Goal: Complete application form: Complete application form

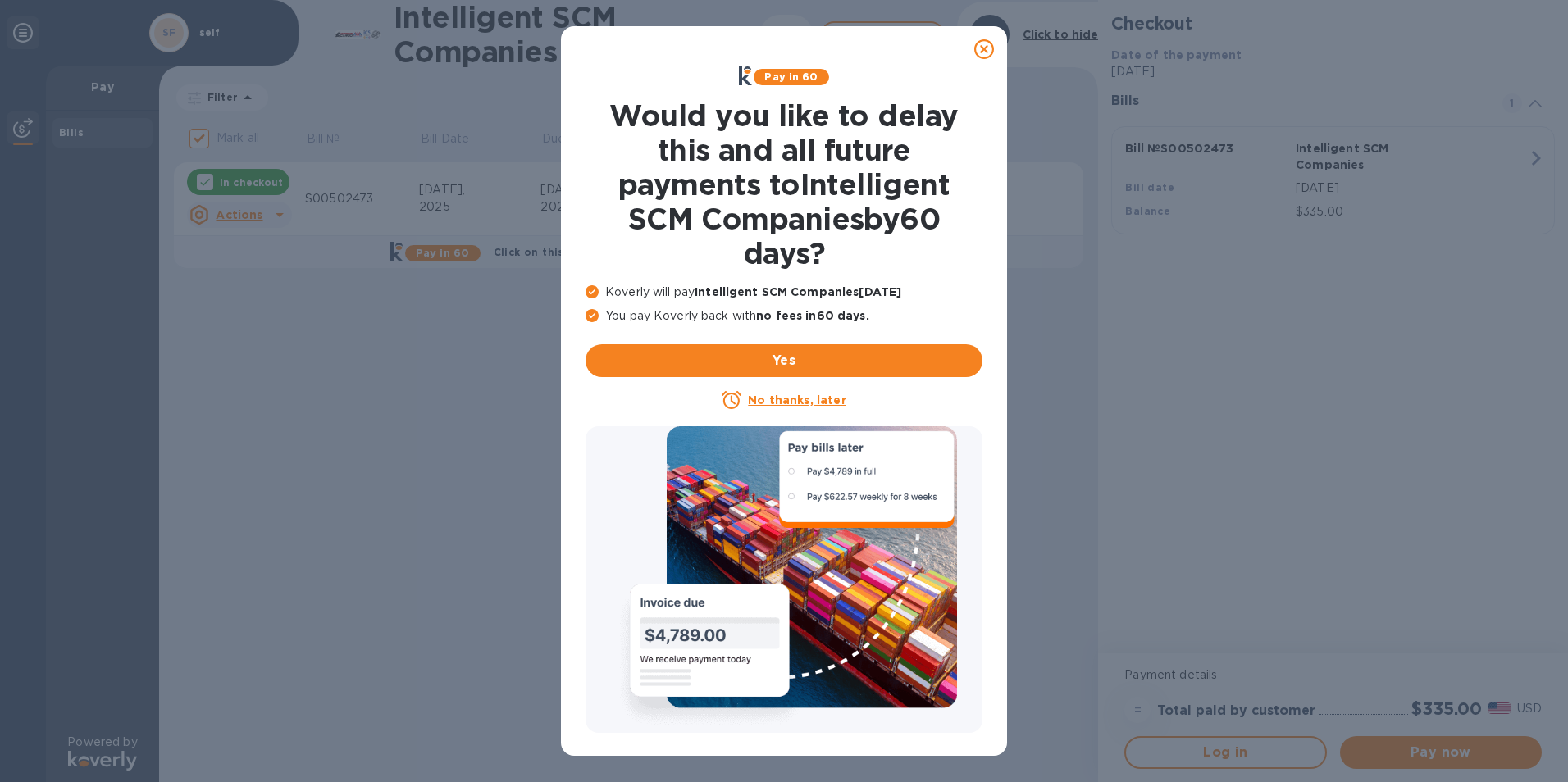
click at [980, 49] on icon at bounding box center [984, 49] width 19 height 19
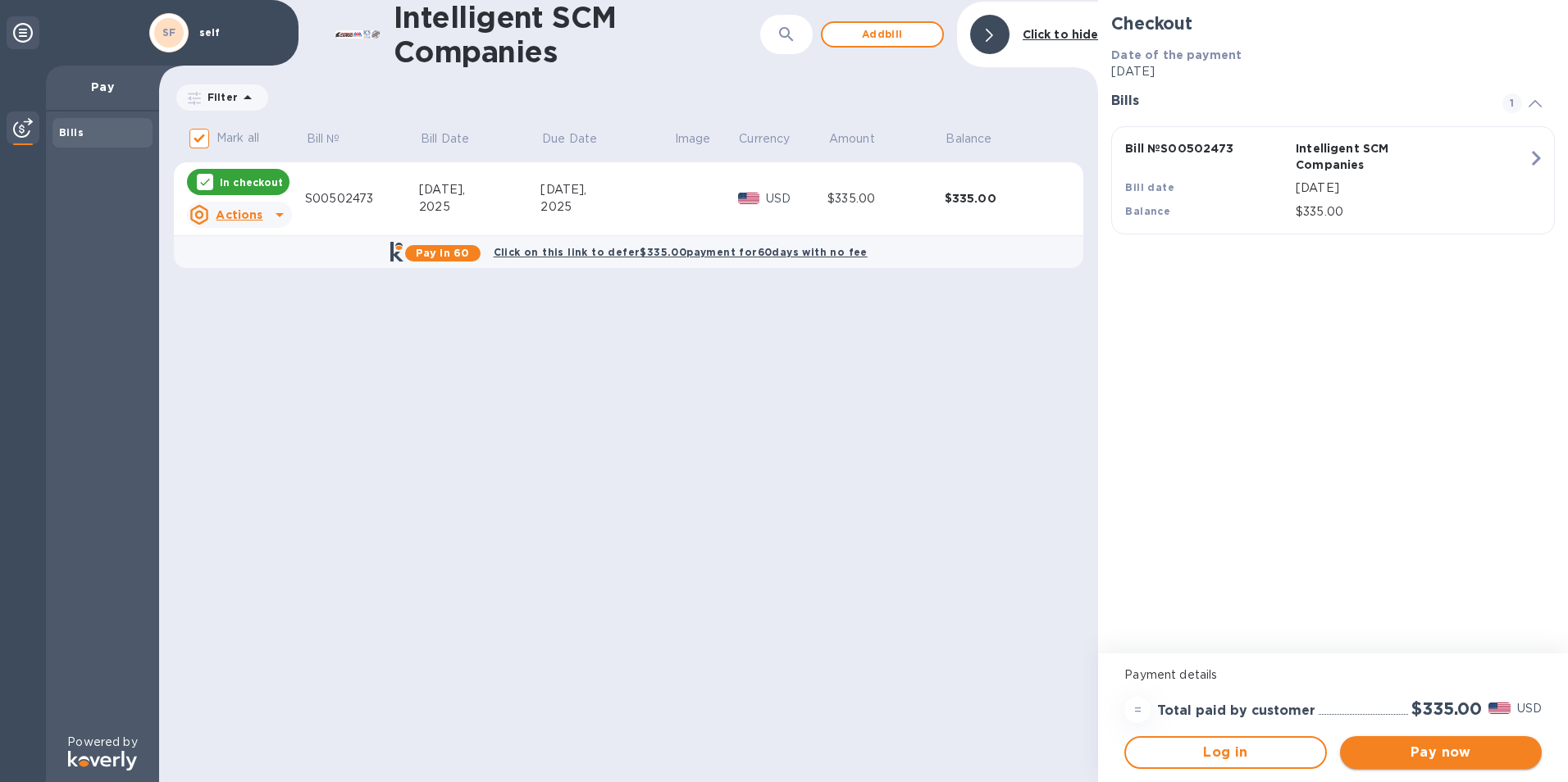
click at [1464, 741] on button "Pay now" at bounding box center [1441, 753] width 201 height 33
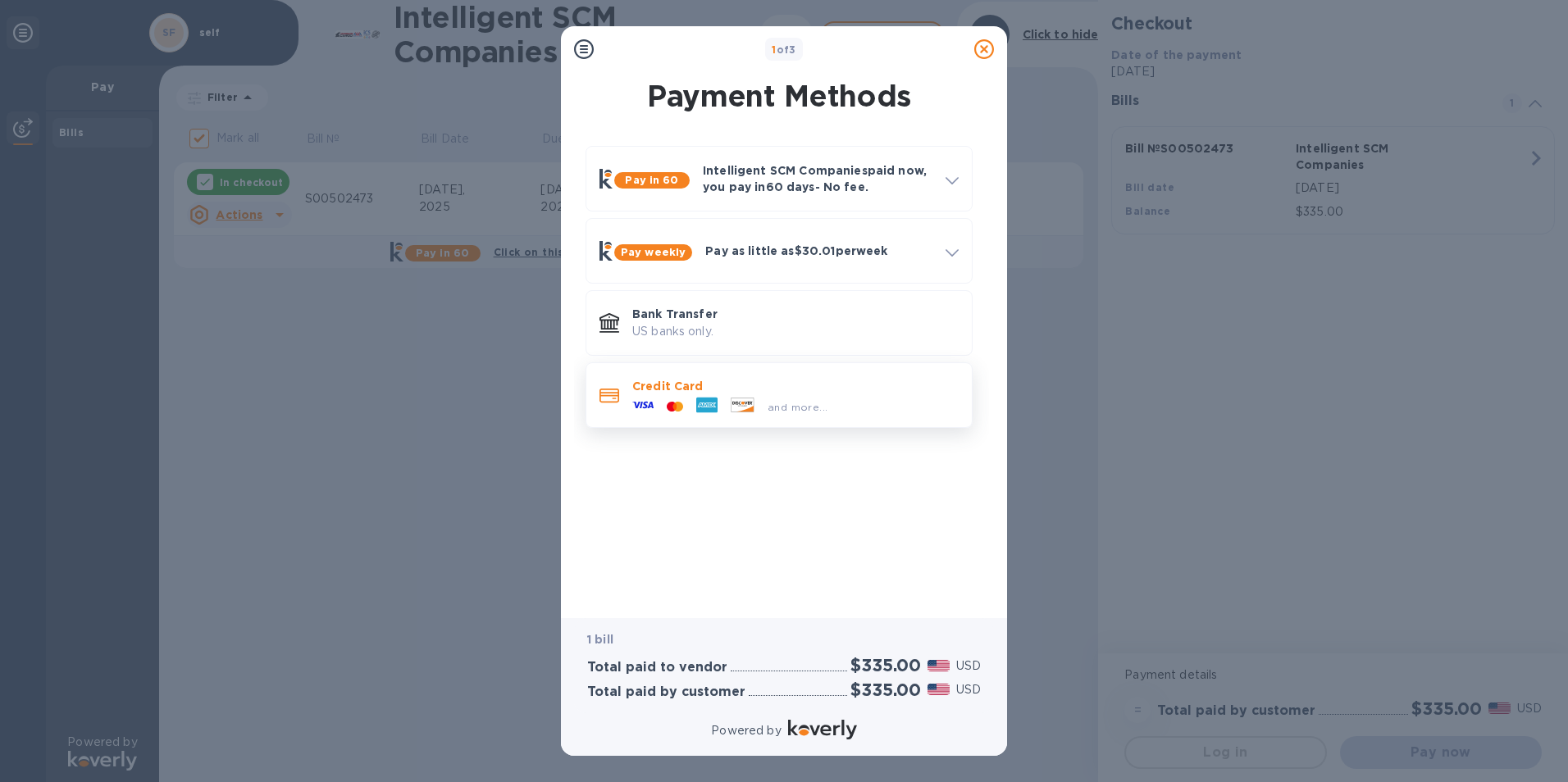
click at [658, 382] on p "Credit Card" at bounding box center [795, 386] width 326 height 16
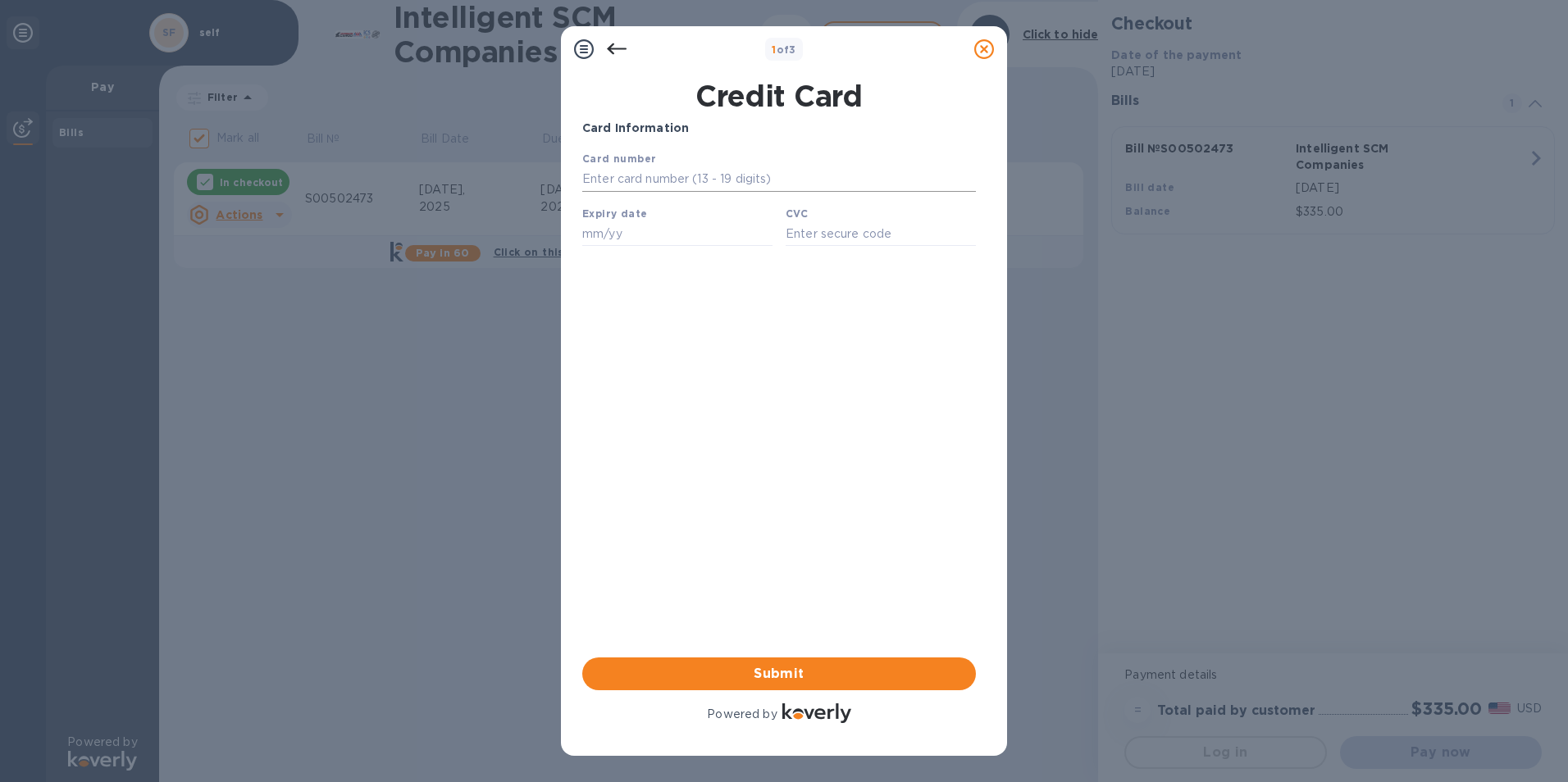
click at [628, 175] on input "text" at bounding box center [779, 179] width 394 height 25
type input "[CREDIT_CARD_NUMBER]"
click at [626, 237] on input "text" at bounding box center [678, 234] width 191 height 25
type input "07/30"
click at [795, 232] on input "text" at bounding box center [881, 234] width 191 height 25
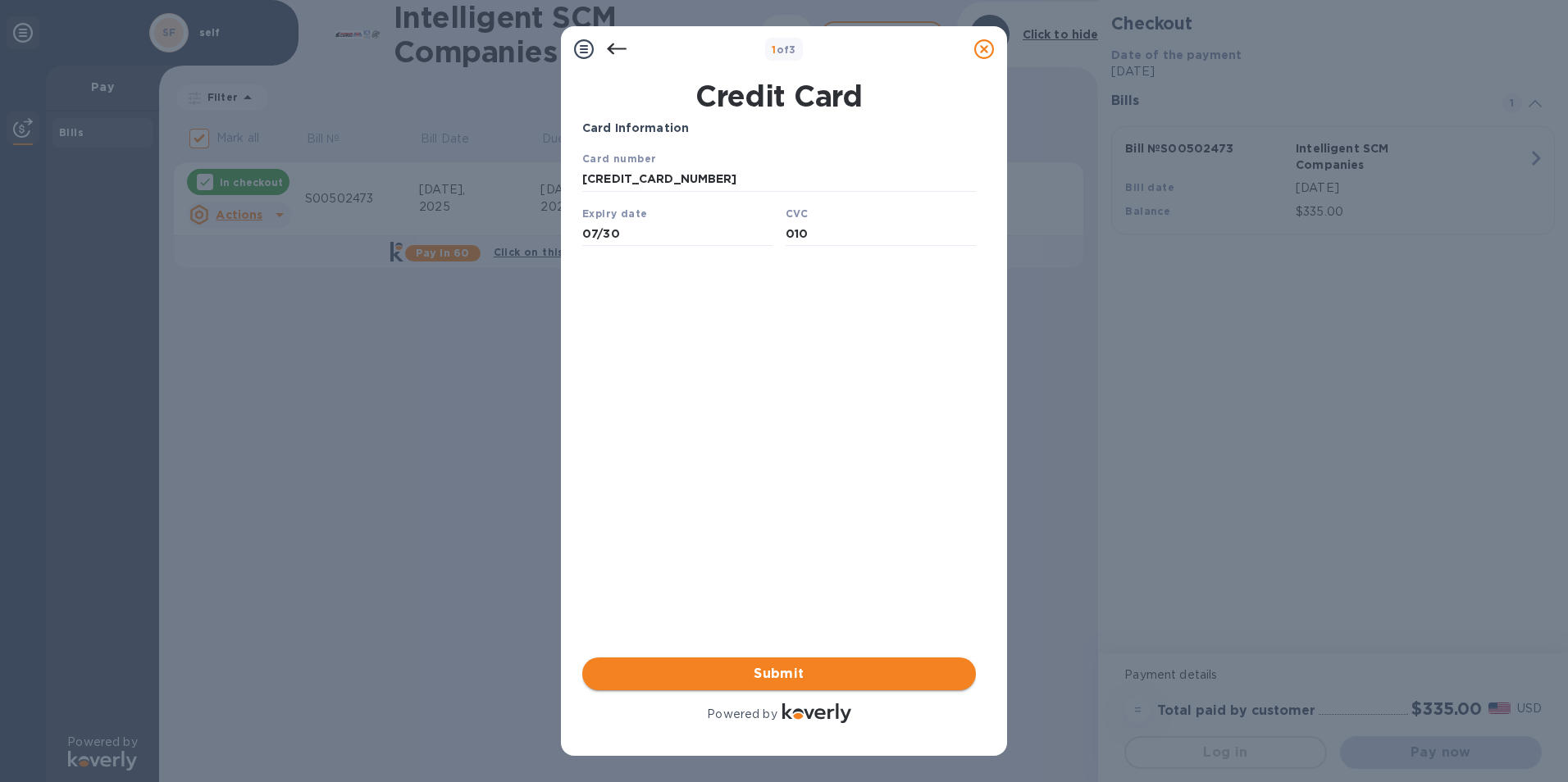
type input "010"
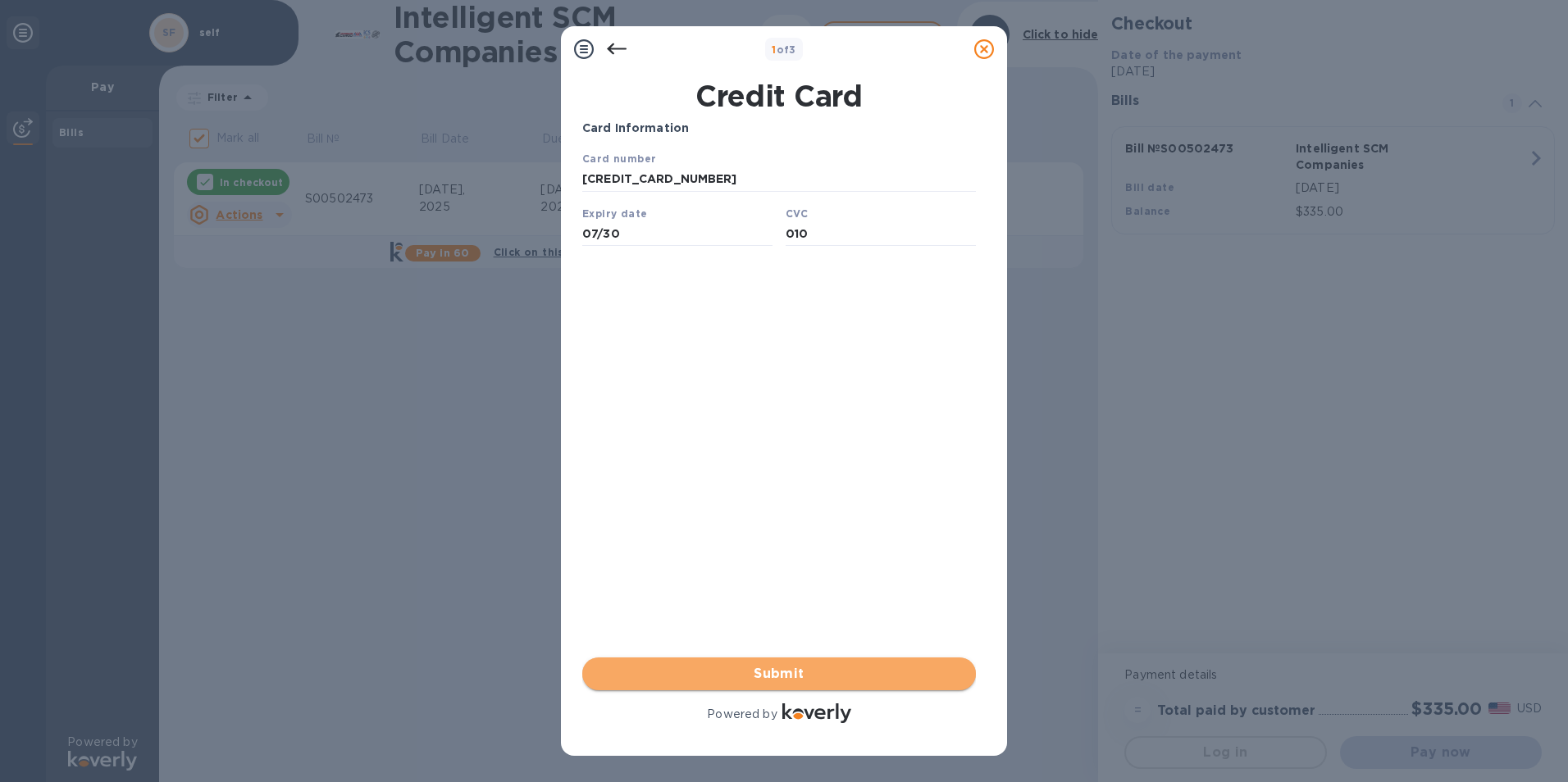
click at [759, 674] on span "Submit" at bounding box center [779, 673] width 367 height 19
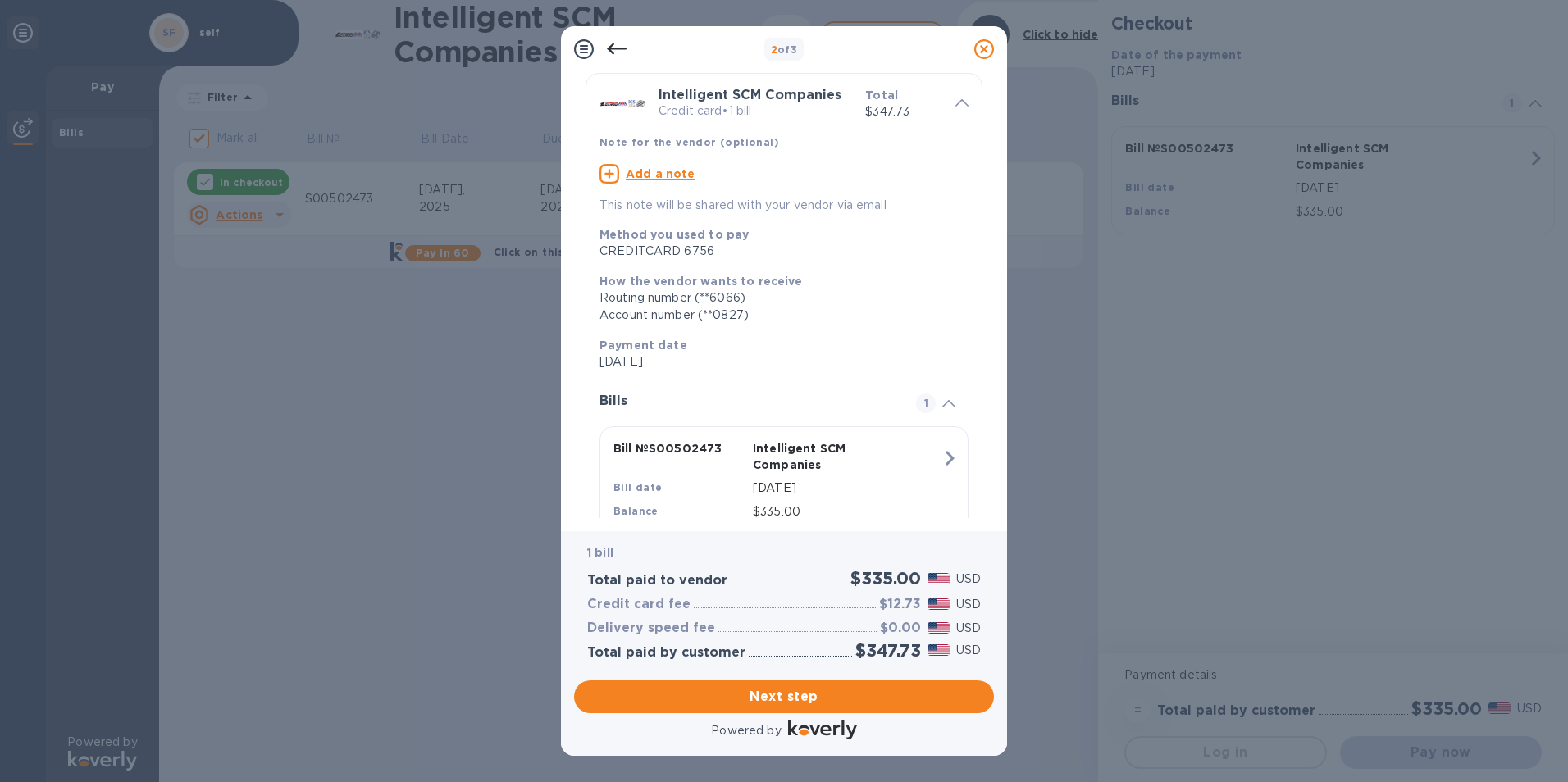
scroll to position [114, 0]
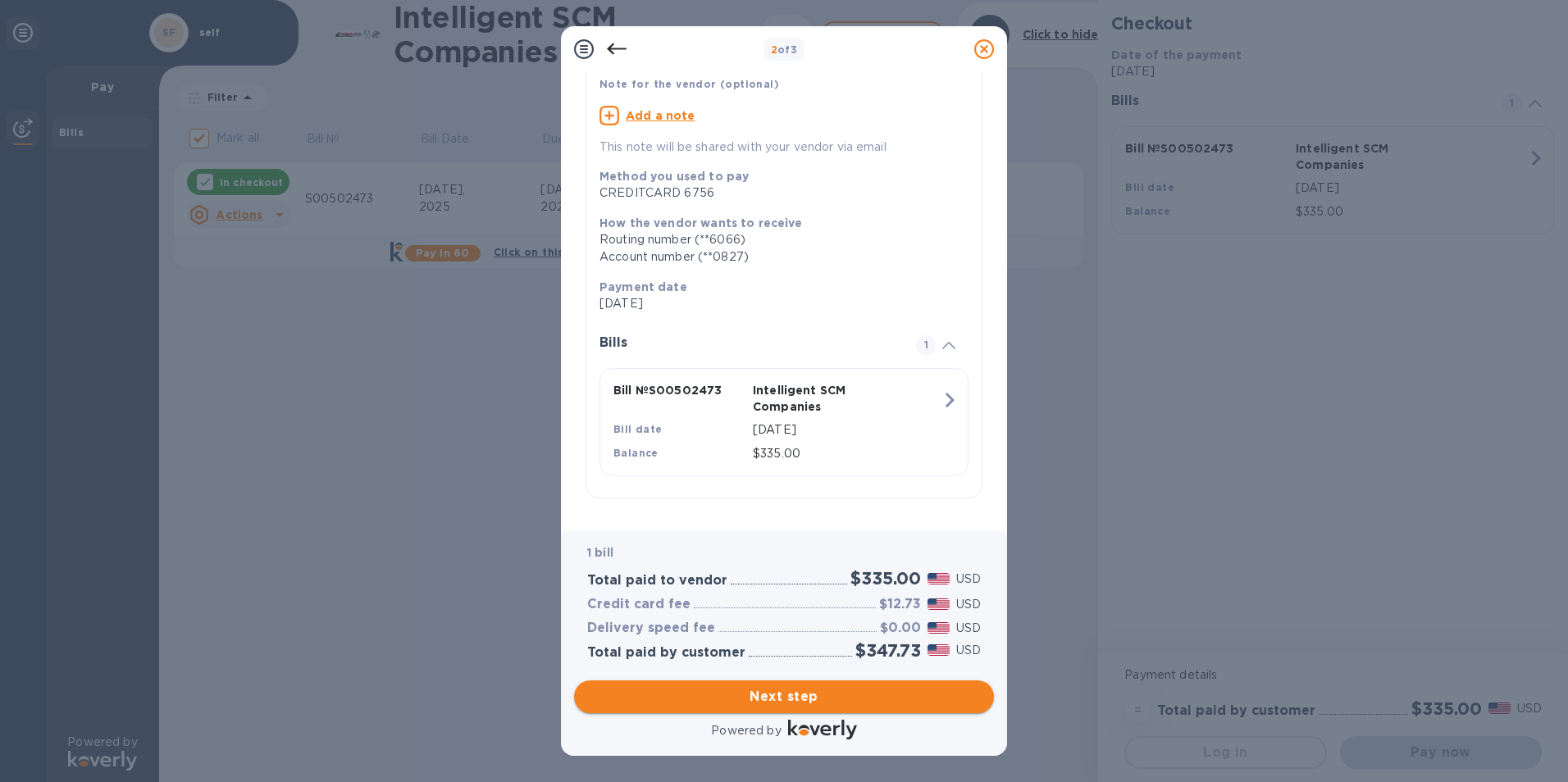
click at [773, 688] on span "Next step" at bounding box center [784, 696] width 394 height 19
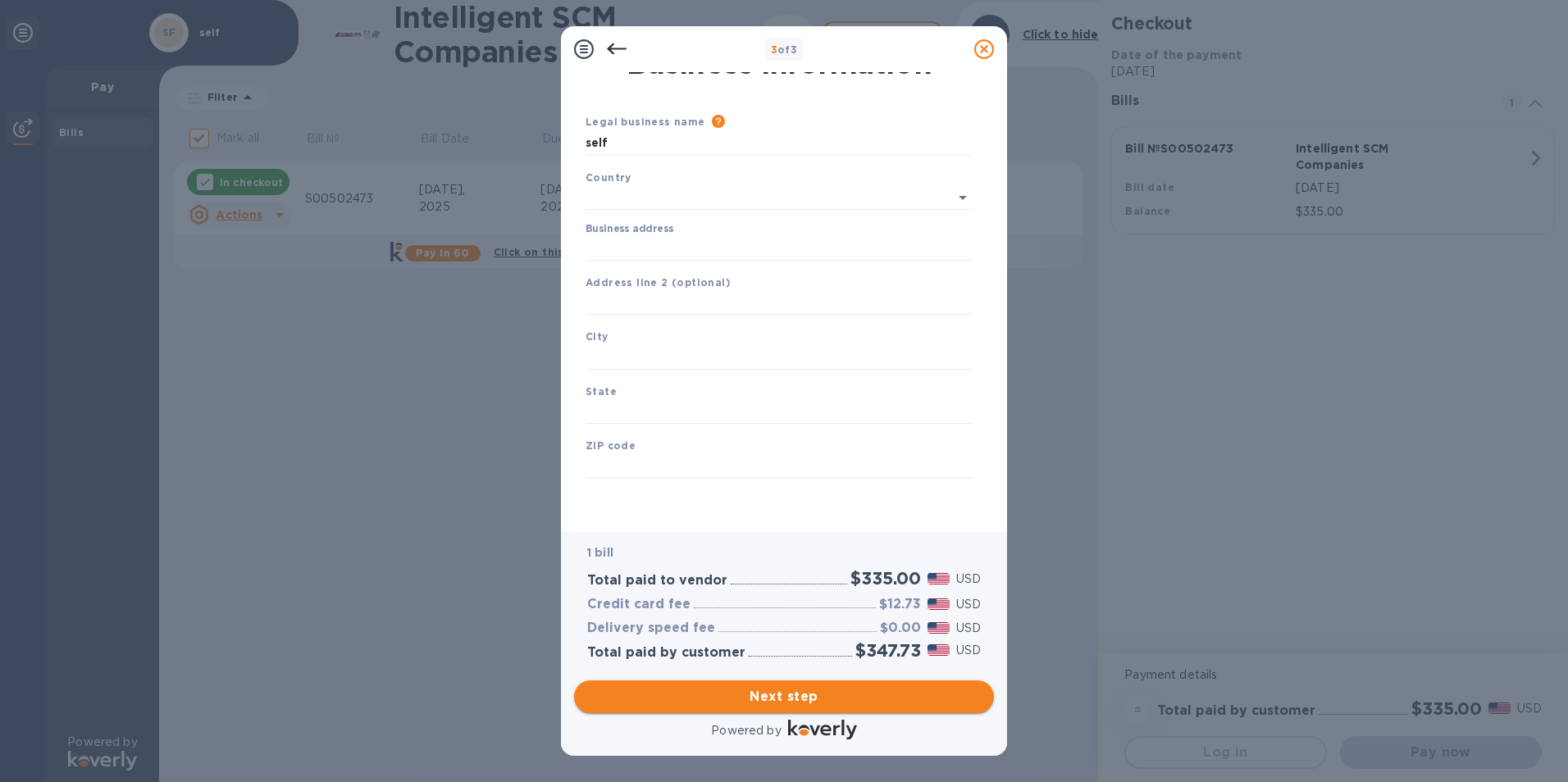
type input "[GEOGRAPHIC_DATA]"
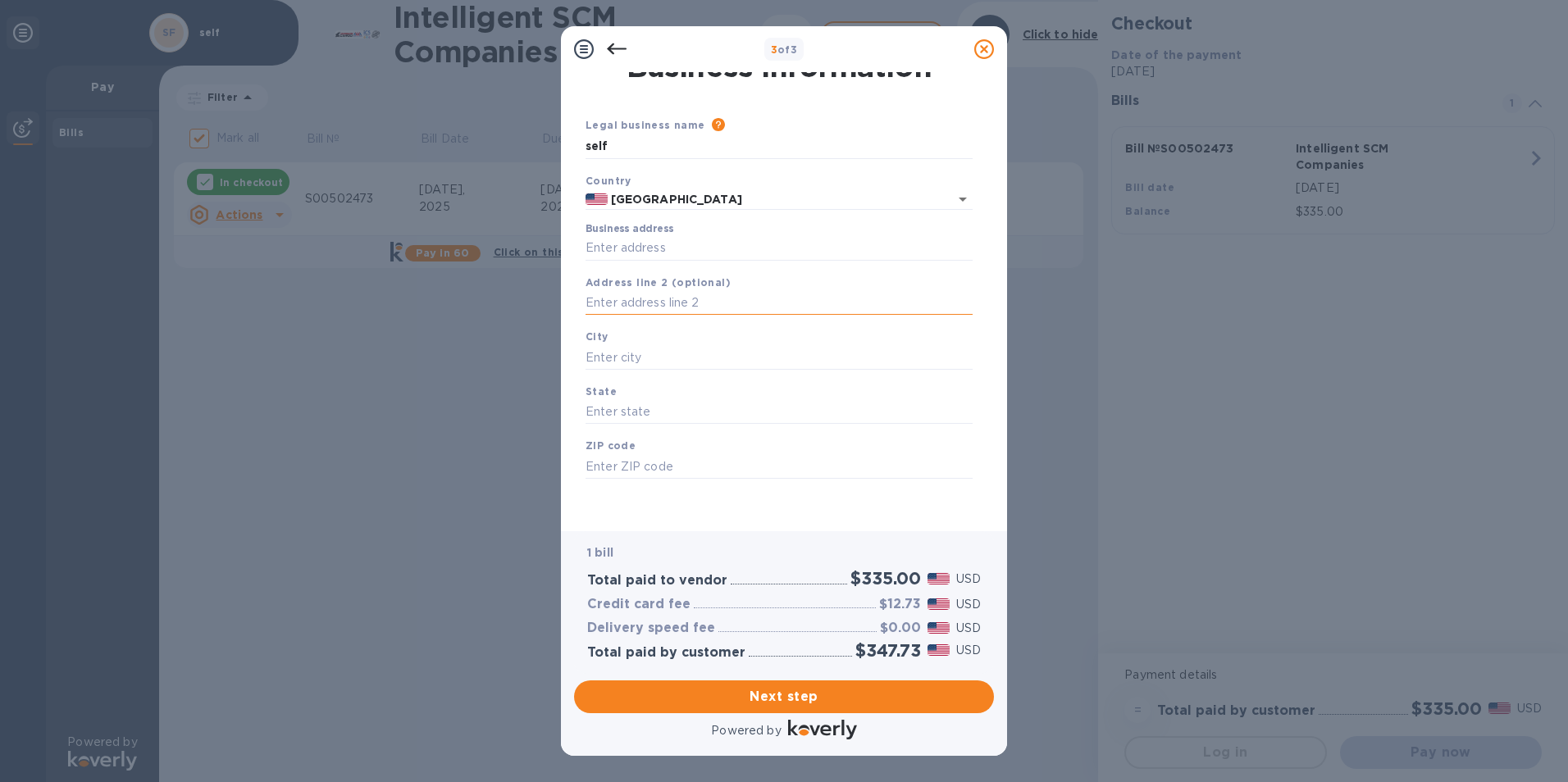
click at [633, 294] on input "text" at bounding box center [779, 303] width 387 height 25
type input "[STREET_ADDRESS][PERSON_NAME]"
type input "[PERSON_NAME]"
type input "CA"
type input "90745"
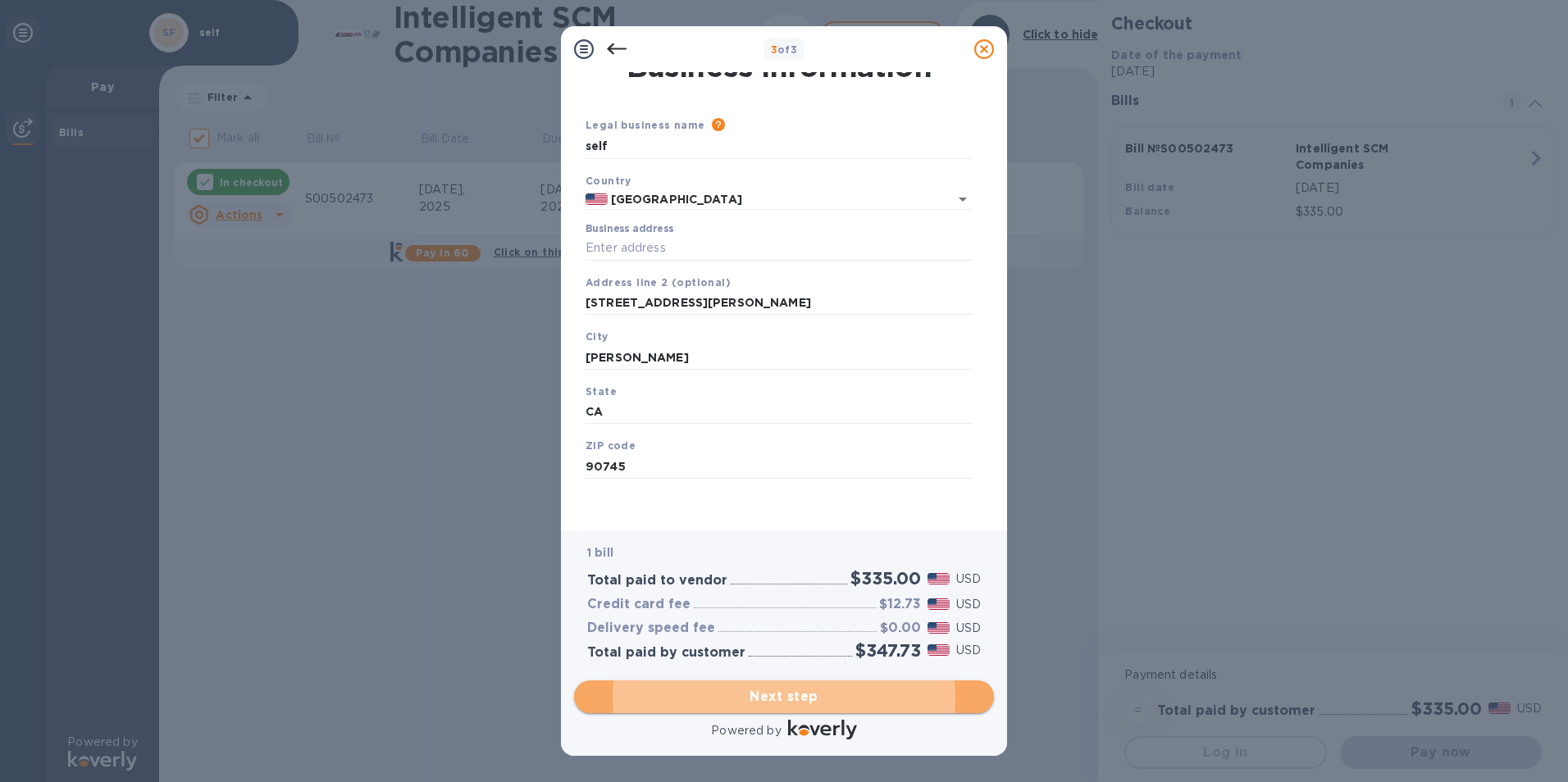
click at [791, 698] on span "Next step" at bounding box center [784, 696] width 394 height 19
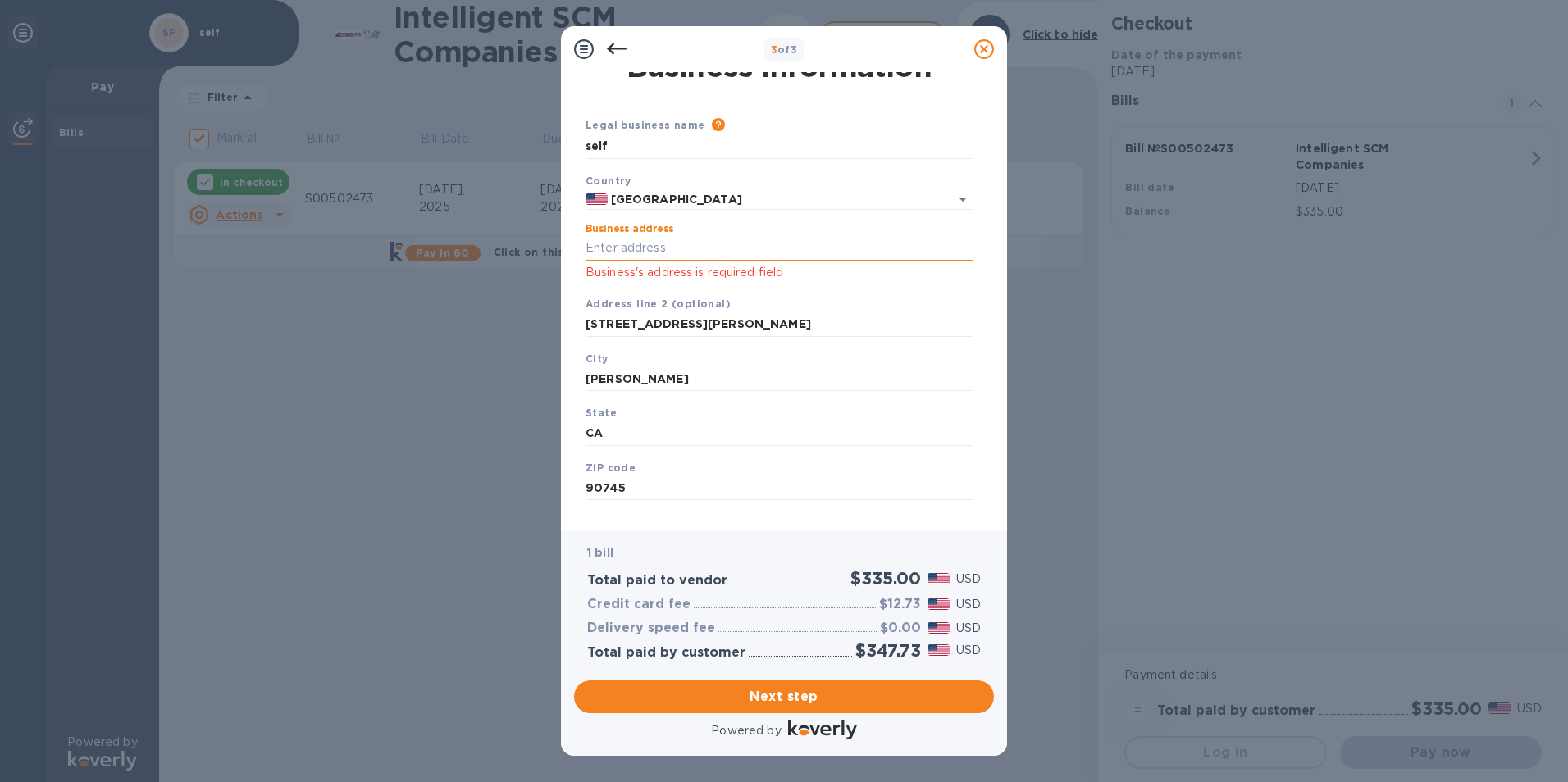
click at [604, 251] on input "Business address" at bounding box center [779, 248] width 387 height 25
click at [671, 251] on input "Business address" at bounding box center [779, 248] width 387 height 25
click at [583, 310] on div "Address line 2 (optional) [STREET_ADDRESS][PERSON_NAME]" at bounding box center [779, 316] width 400 height 55
drag, startPoint x: 687, startPoint y: 318, endPoint x: 505, endPoint y: 294, distance: 183.6
click at [505, 294] on div "3 of 3 Business Information Legal business name Please provide the legal name t…" at bounding box center [784, 391] width 1568 height 782
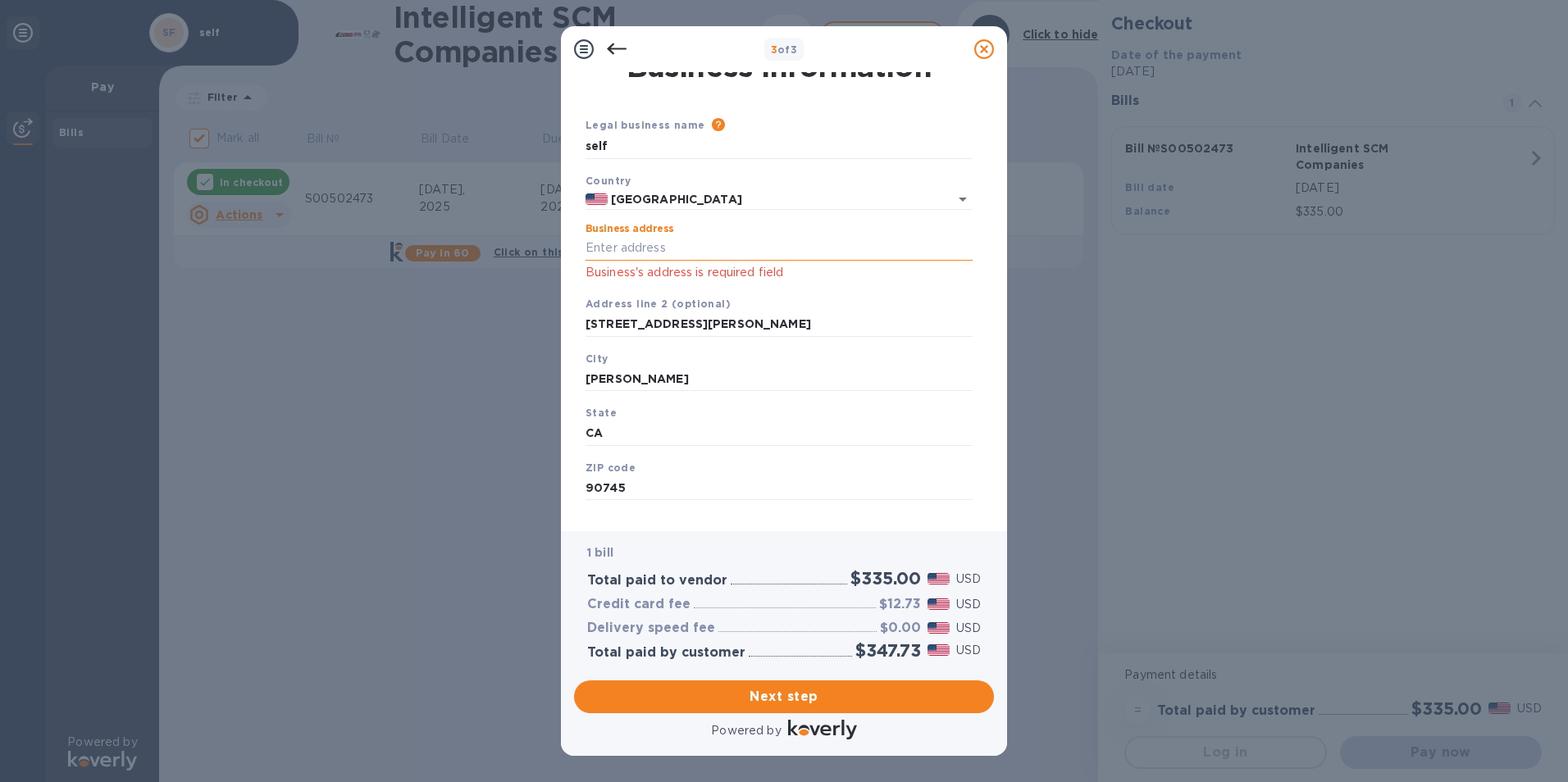
click at [606, 246] on input "Business address" at bounding box center [779, 248] width 387 height 25
paste input "[STREET_ADDRESS][PERSON_NAME]"
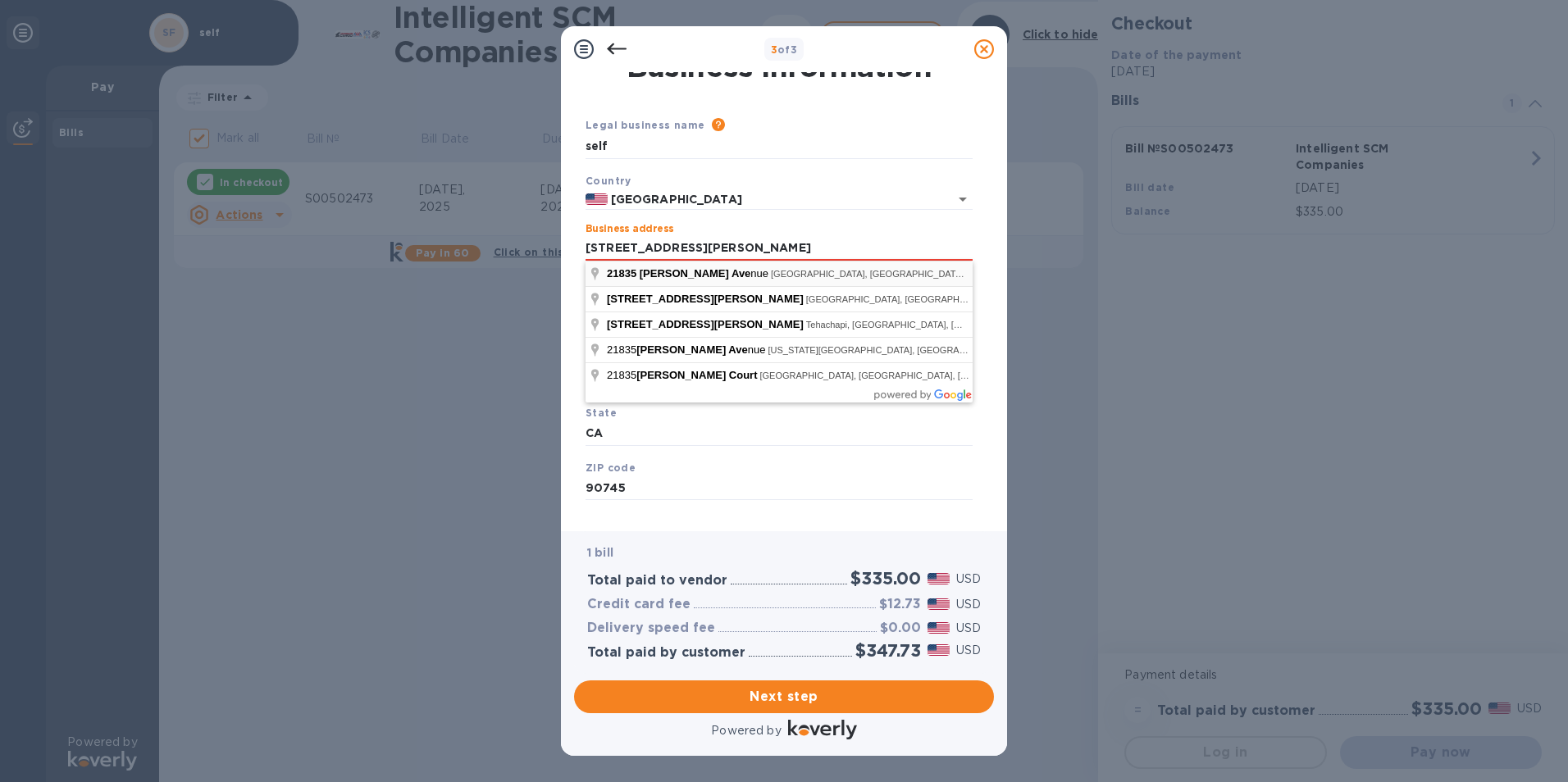
type input "[STREET_ADDRESS][PERSON_NAME]"
type input "[PERSON_NAME]"
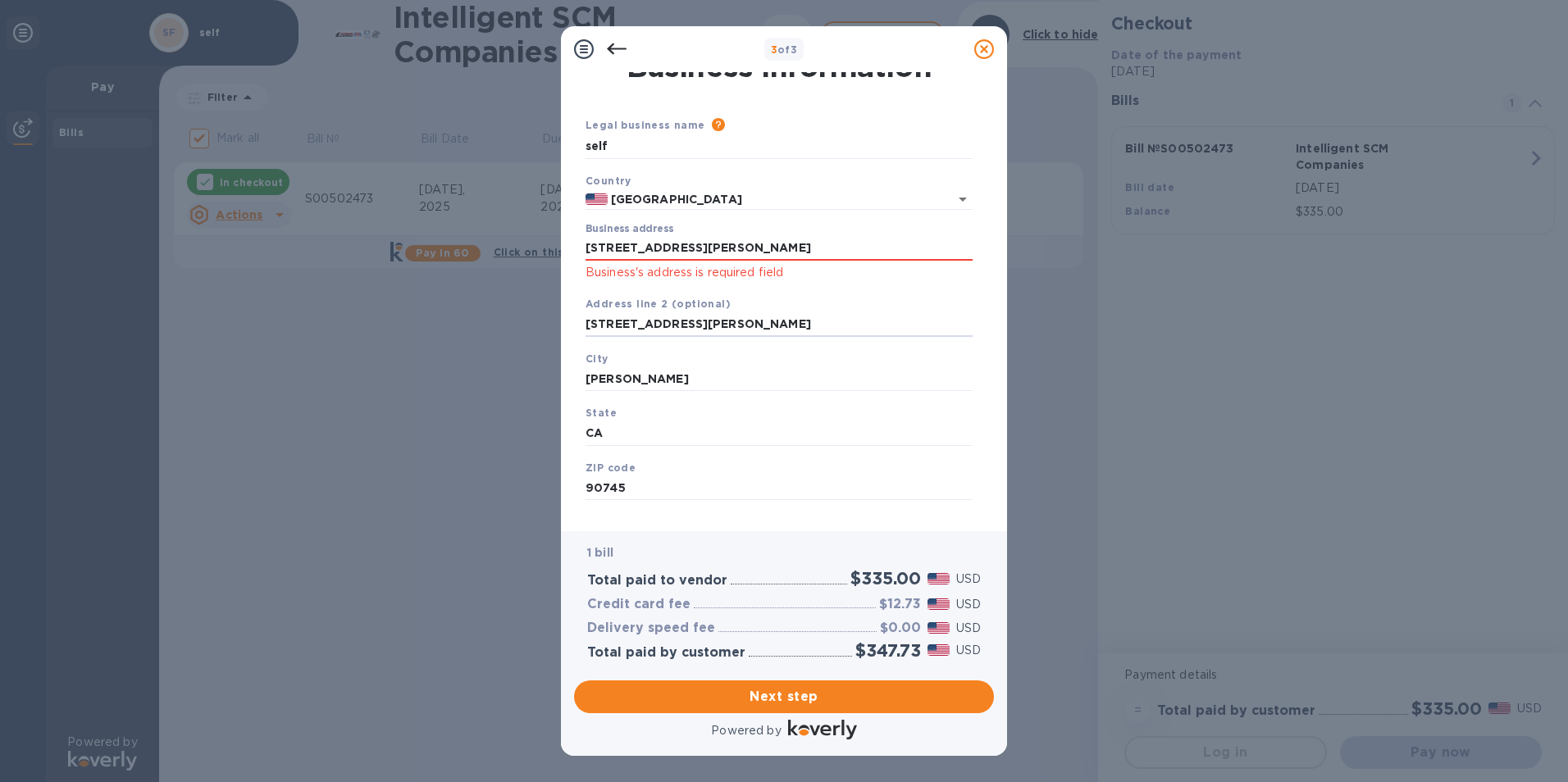
drag, startPoint x: 664, startPoint y: 324, endPoint x: 418, endPoint y: 295, distance: 247.7
click at [418, 295] on div "3 of 3 Business Information Legal business name Please provide the legal name t…" at bounding box center [784, 391] width 1568 height 782
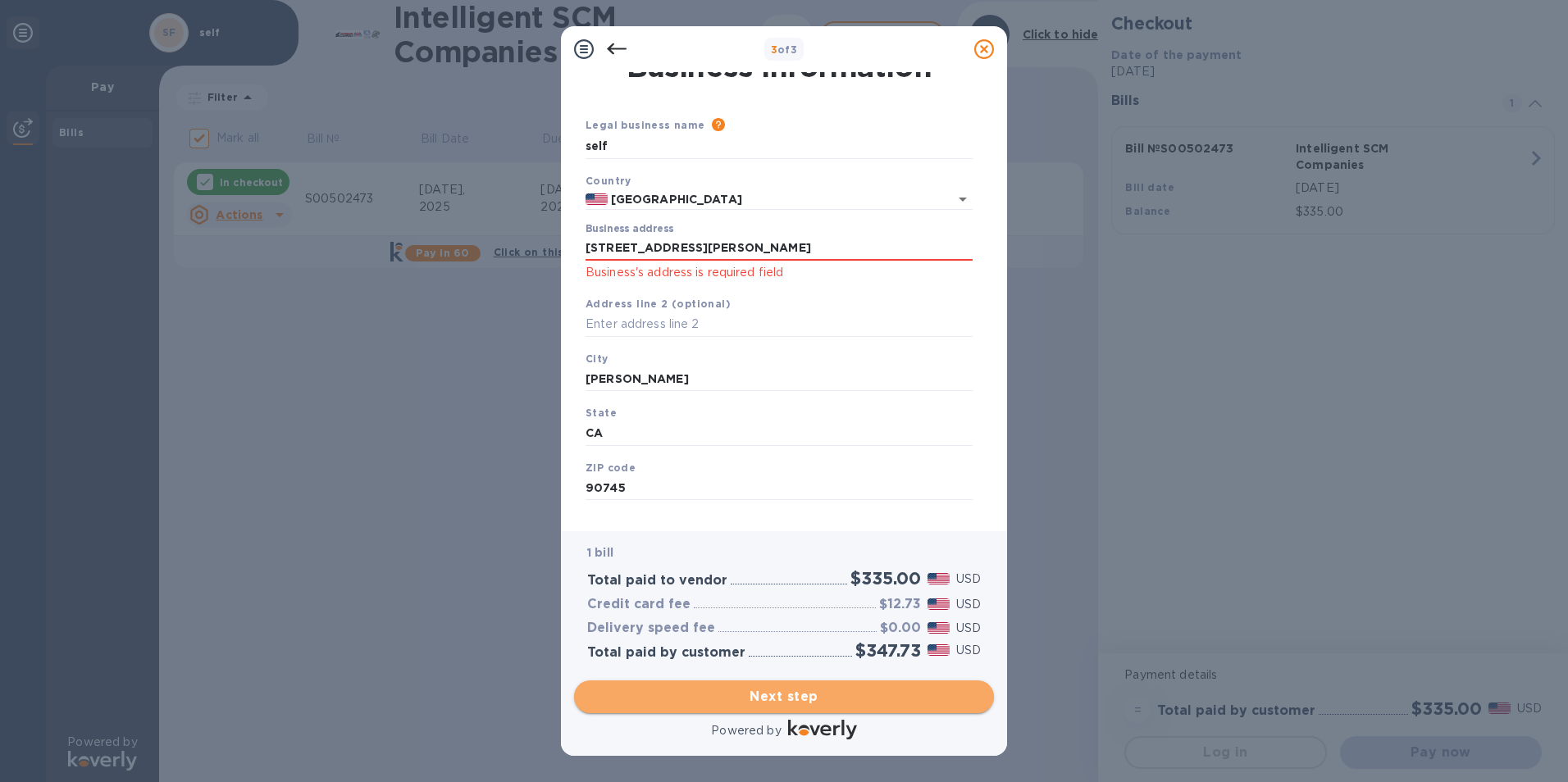
click at [781, 703] on span "Next step" at bounding box center [784, 696] width 394 height 19
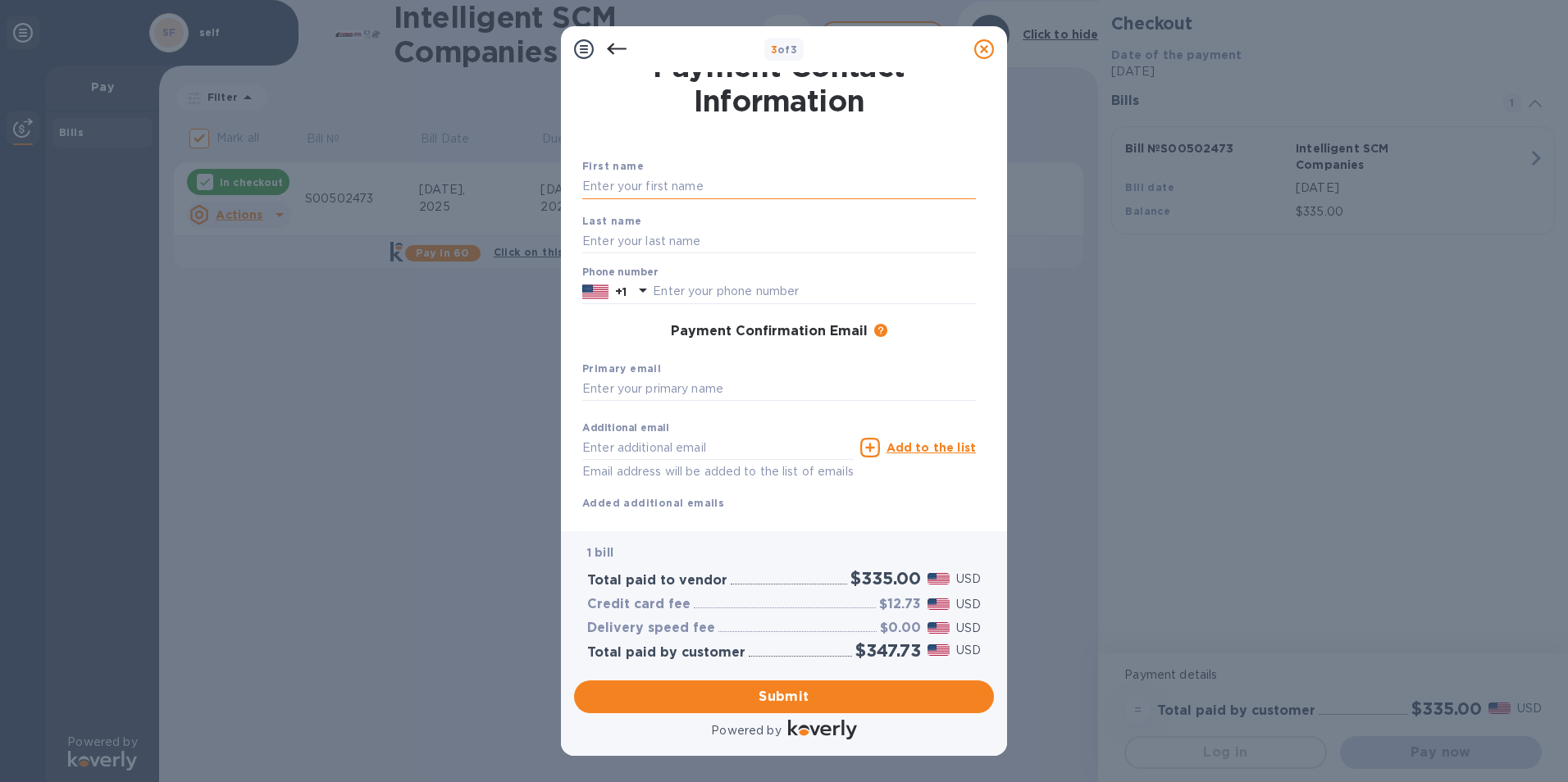
click at [630, 187] on input "text" at bounding box center [779, 187] width 394 height 25
type input "[PERSON_NAME]"
type input "Laban"
type input "4245211673"
type input "[PERSON_NAME][EMAIL_ADDRESS][DOMAIN_NAME]"
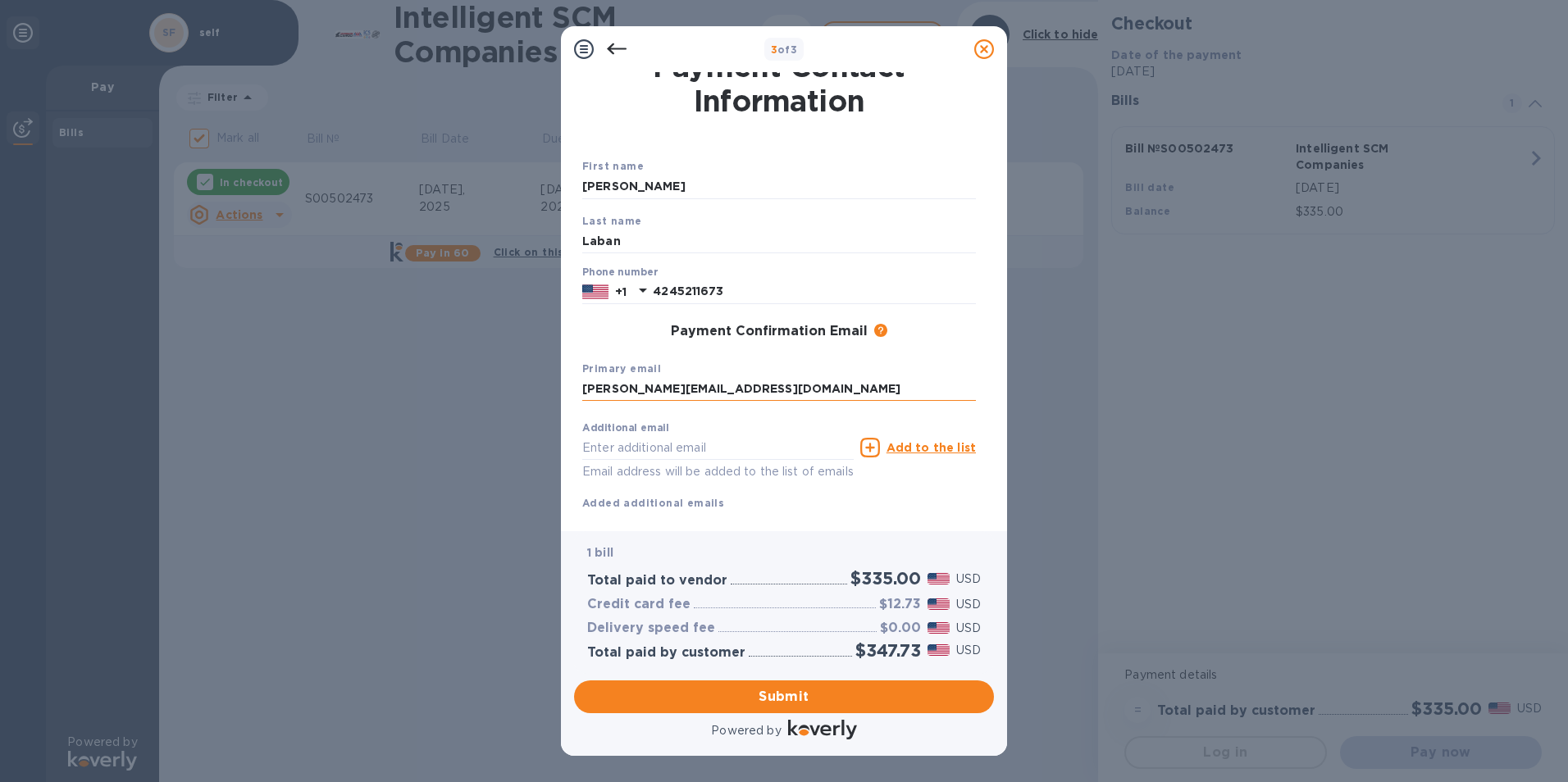
type input "[PERSON_NAME][EMAIL_ADDRESS][DOMAIN_NAME]"
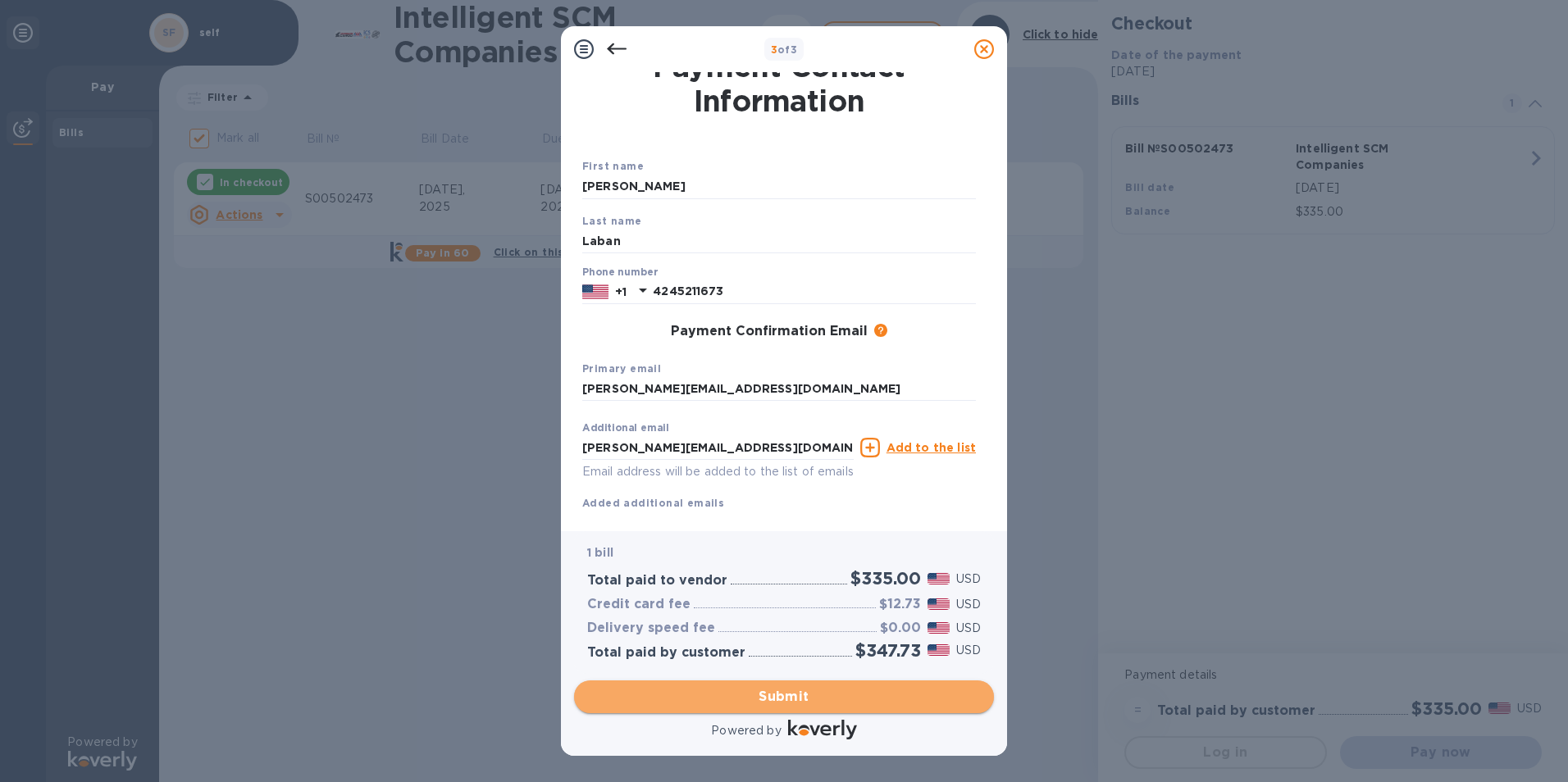
click at [780, 693] on span "Submit" at bounding box center [784, 696] width 394 height 19
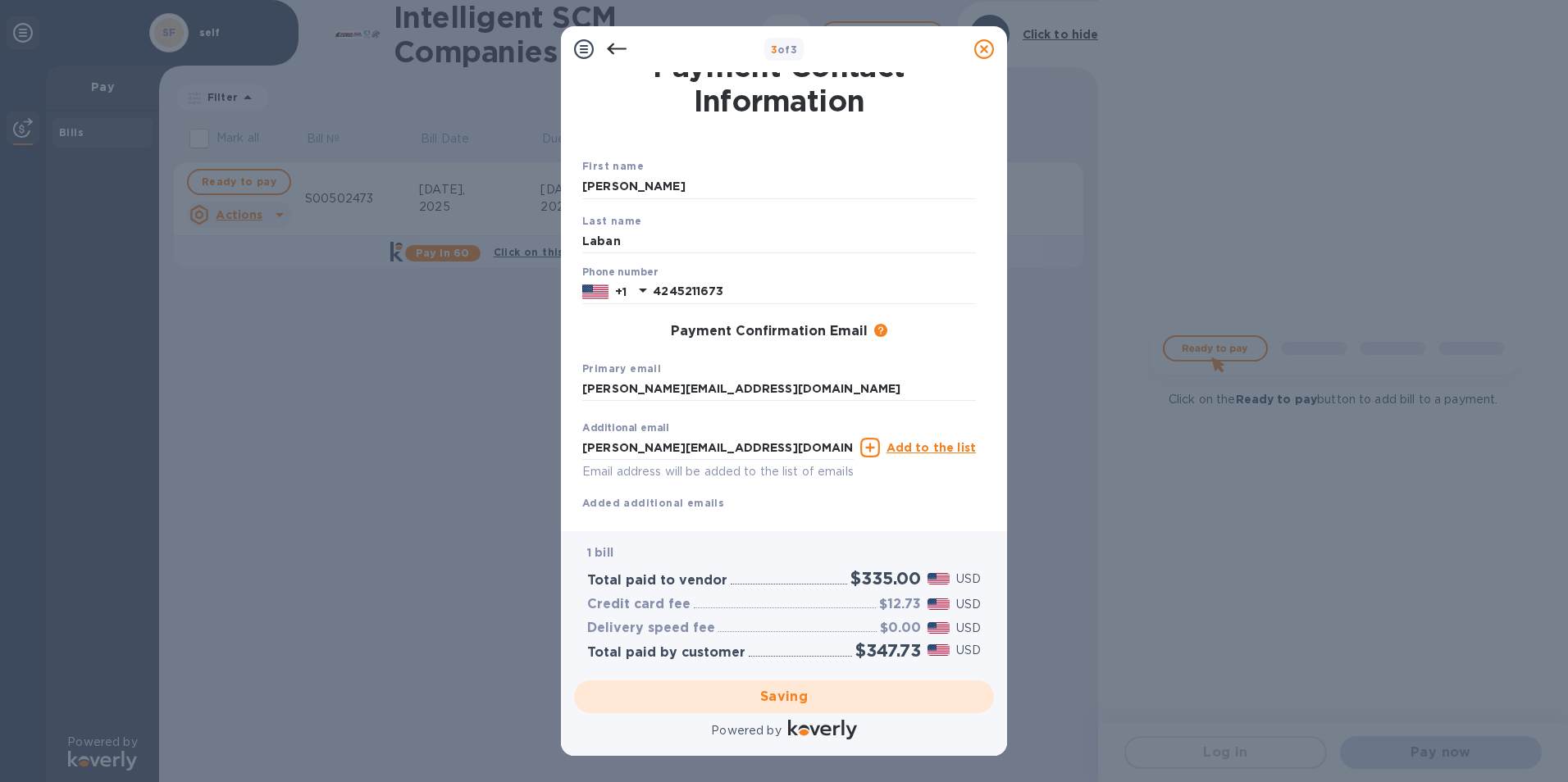
checkbox input "false"
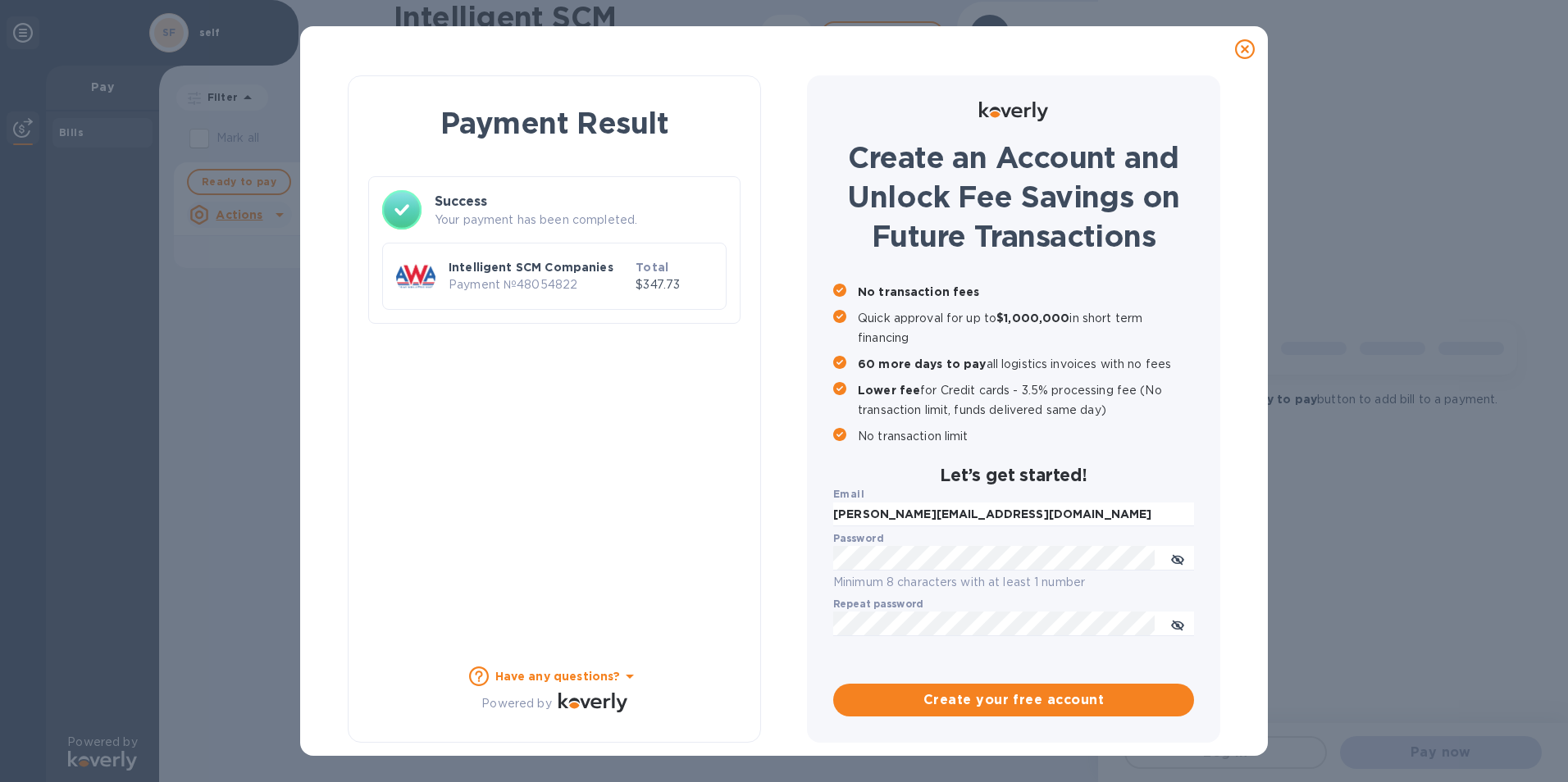
scroll to position [0, 0]
